Goal: Information Seeking & Learning: Learn about a topic

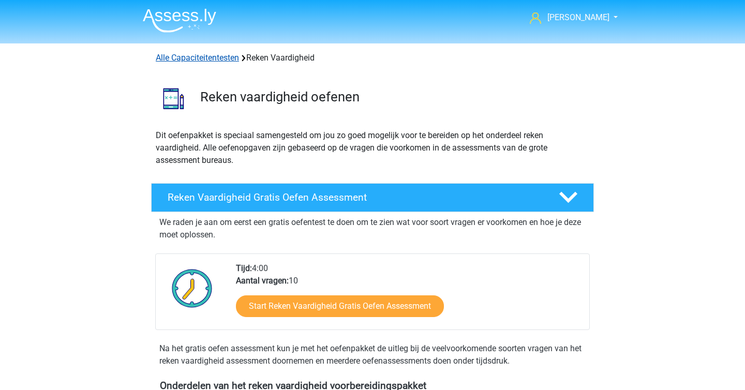
click at [222, 53] on link "Alle Capaciteitentesten" at bounding box center [197, 58] width 83 height 10
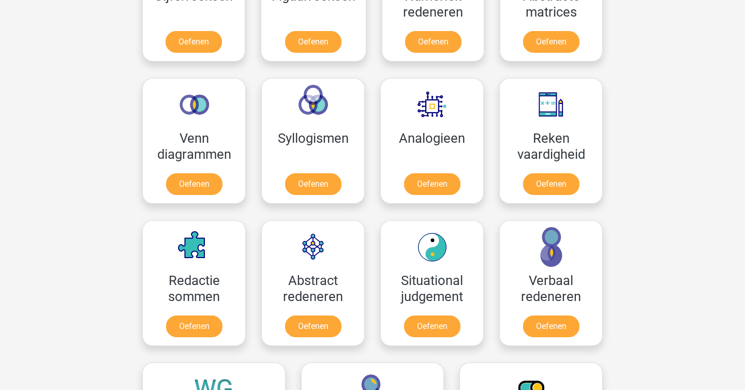
scroll to position [553, 0]
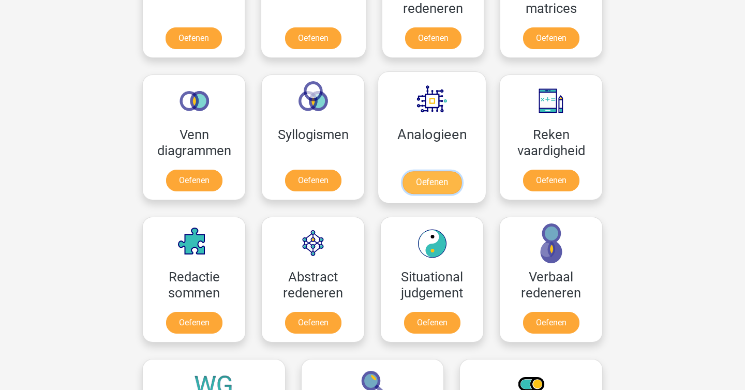
click at [418, 176] on link "Oefenen" at bounding box center [432, 182] width 59 height 23
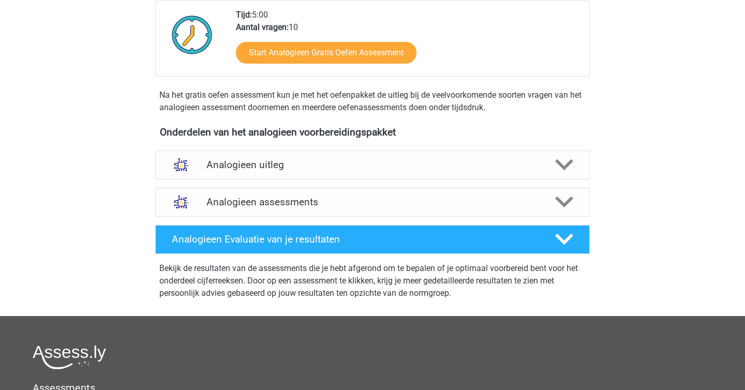
scroll to position [252, 0]
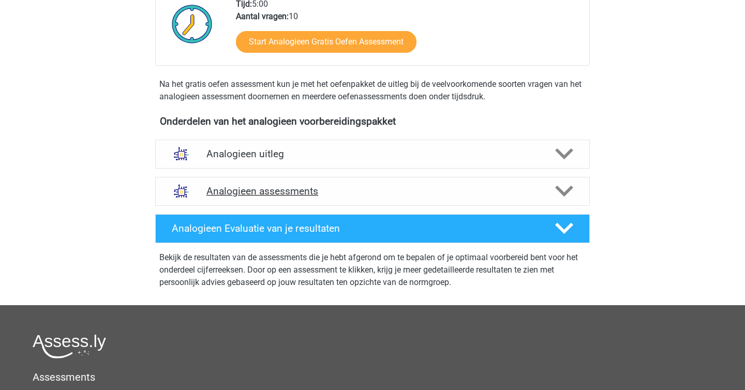
click at [560, 185] on icon at bounding box center [564, 191] width 18 height 18
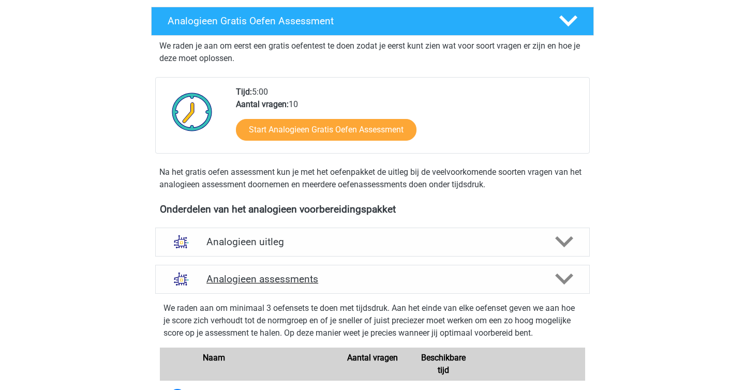
scroll to position [163, 0]
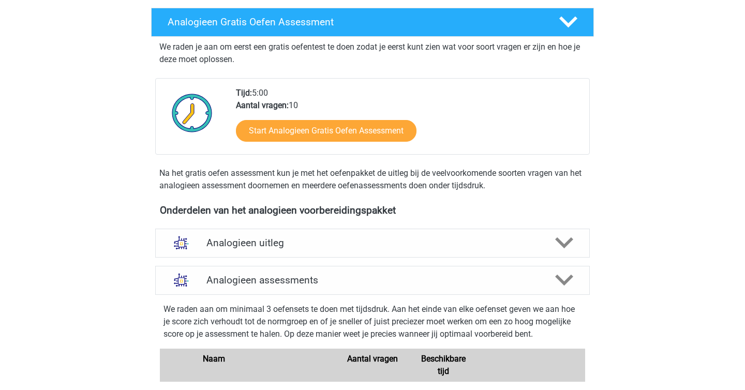
click at [559, 239] on icon at bounding box center [564, 243] width 18 height 18
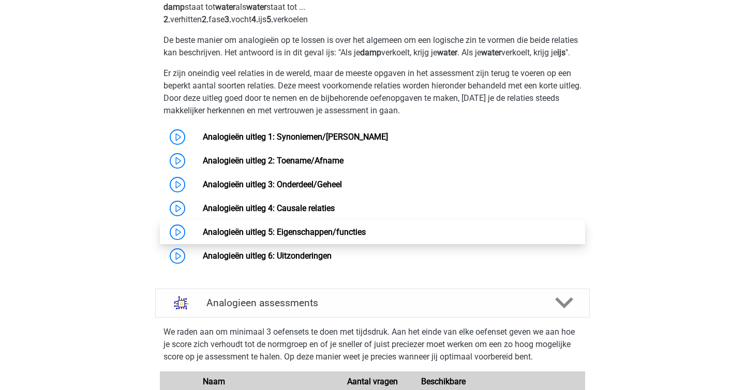
scroll to position [465, 0]
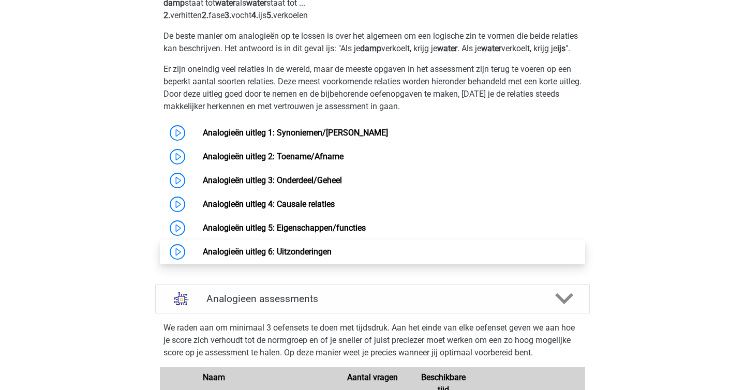
click at [203, 257] on link "Analogieën uitleg 6: Uitzonderingen" at bounding box center [267, 252] width 129 height 10
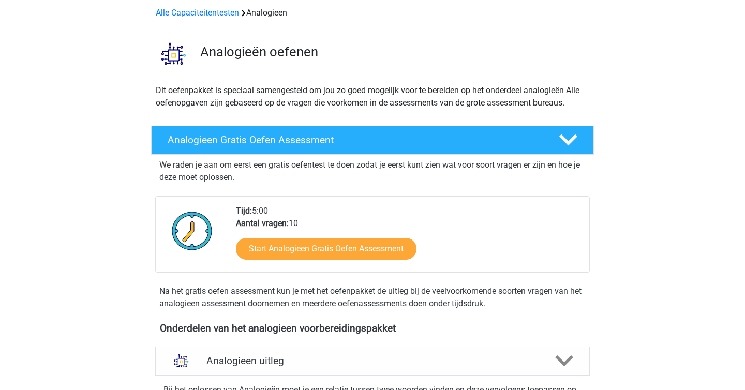
scroll to position [0, 0]
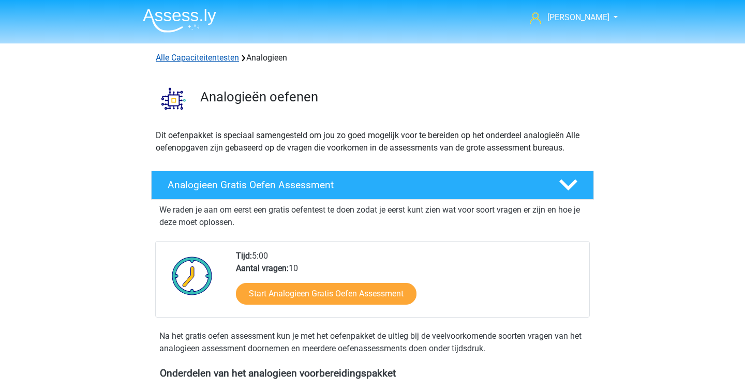
click at [168, 55] on link "Alle Capaciteitentesten" at bounding box center [197, 58] width 83 height 10
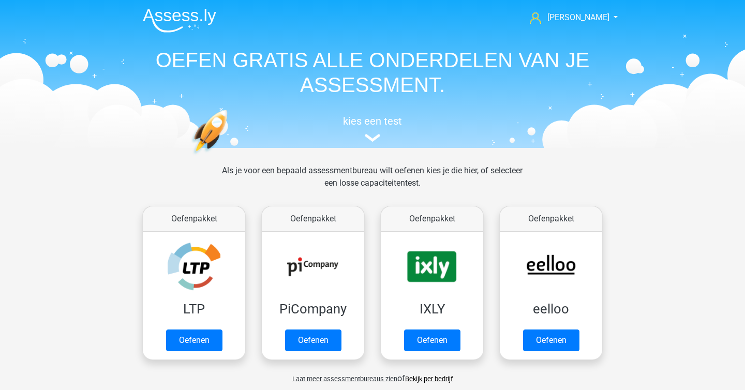
scroll to position [440, 0]
